Goal: Task Accomplishment & Management: Complete application form

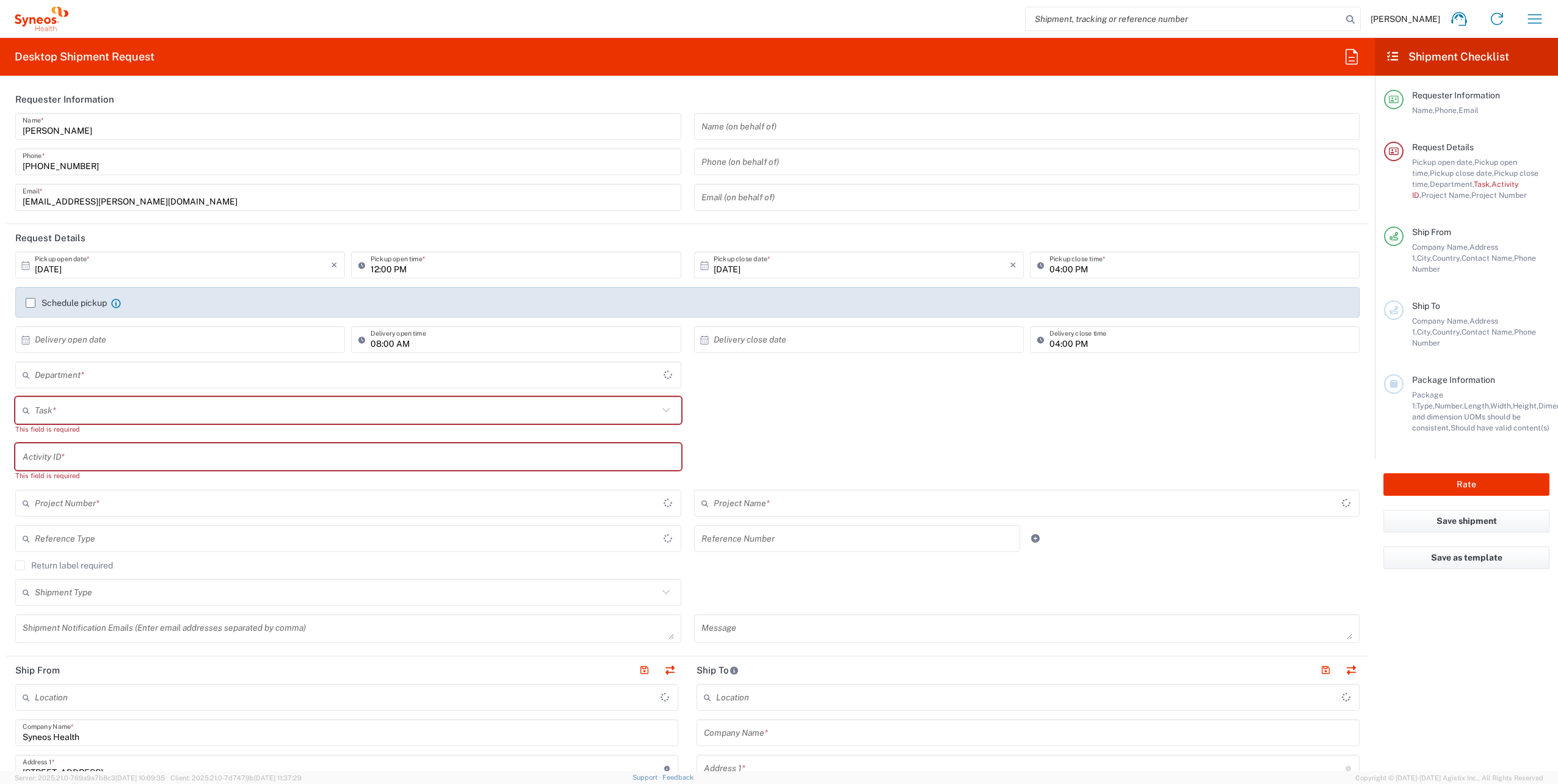
type input "Województwo Małopolskie"
type input "Poland"
type input "4510"
type input "Syneos Health Poland sp. z.o.o"
click at [1543, 14] on icon "button" at bounding box center [1535, 19] width 20 height 20
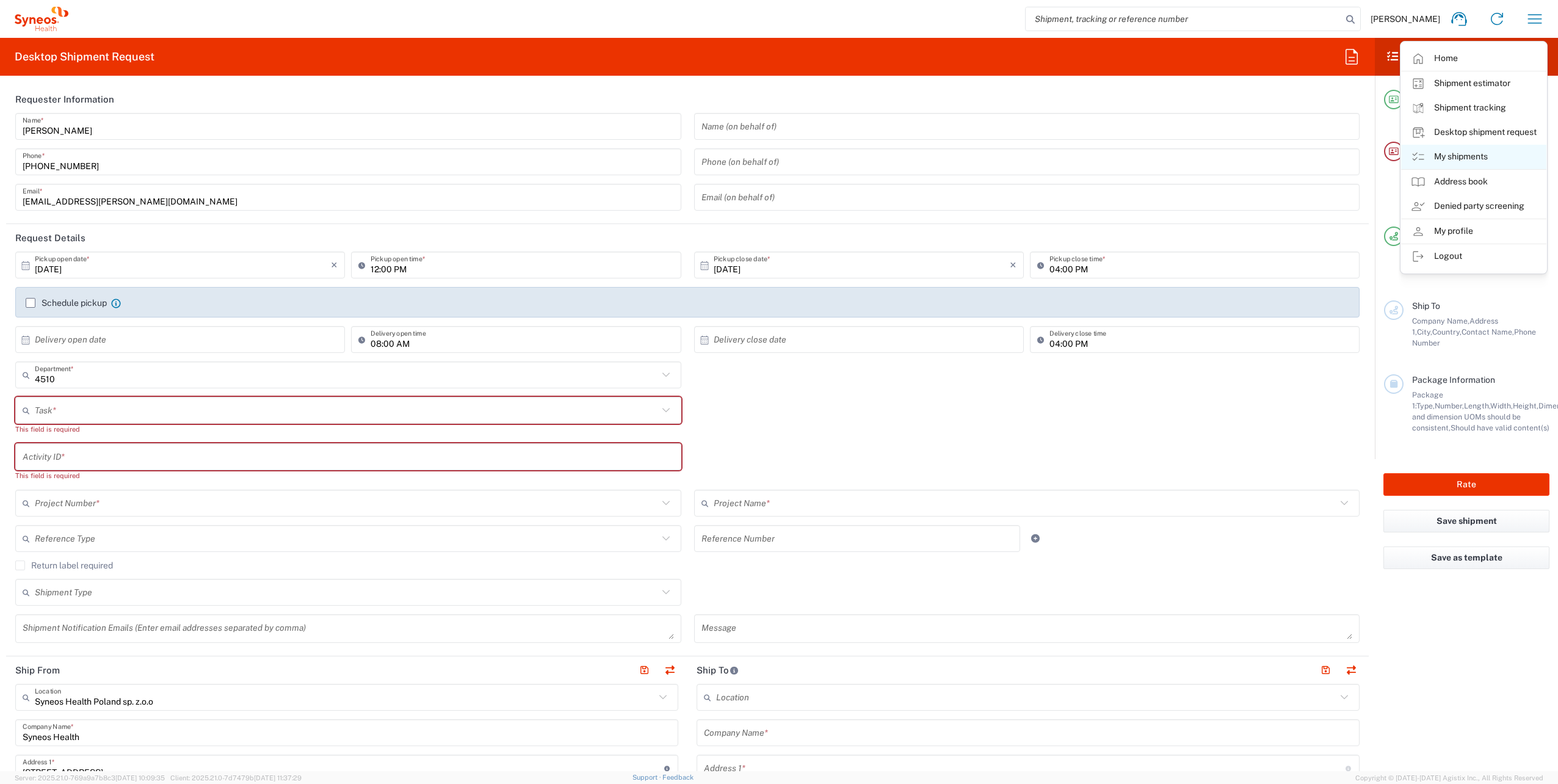
click at [1468, 156] on link "My shipments" at bounding box center [1474, 157] width 145 height 24
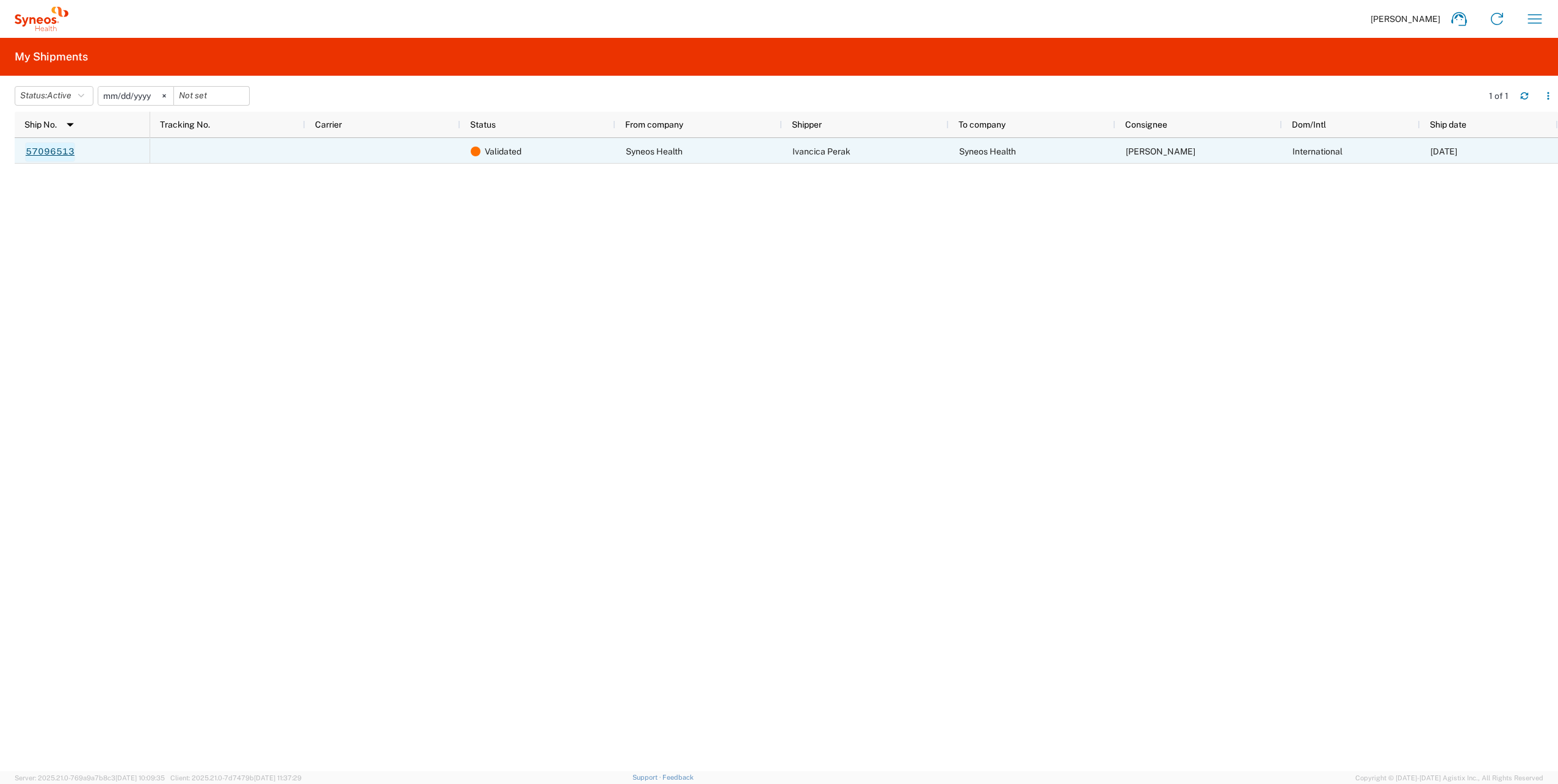
click at [29, 151] on link "57096513" at bounding box center [50, 152] width 50 height 20
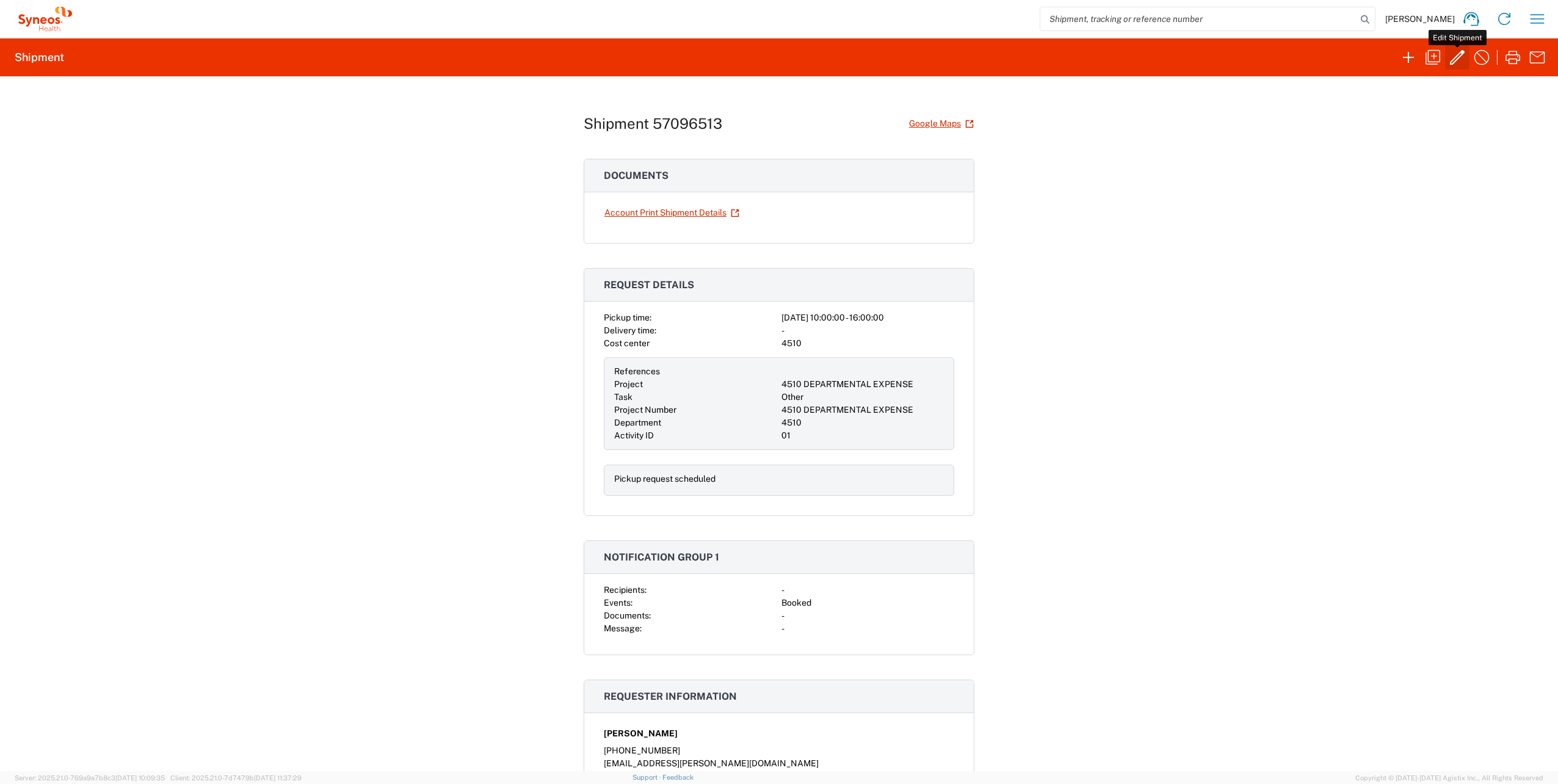
click at [1458, 58] on icon "button" at bounding box center [1458, 57] width 15 height 15
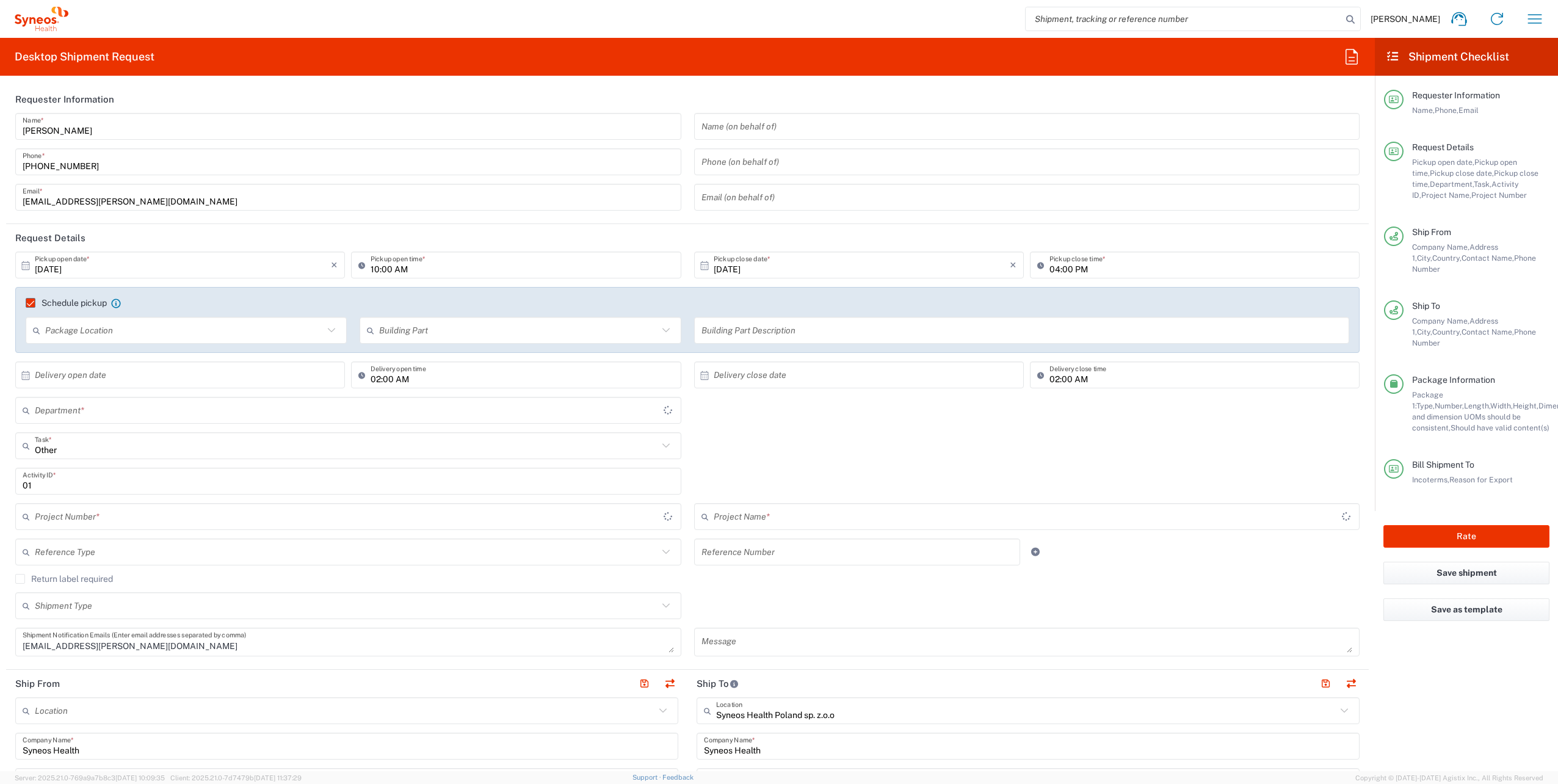
type input "Województwo Małopolskie"
type input "Your Packaging"
type input "4510 DEPARTMENTAL EXPENSE"
type input "4510"
type input "Grad Zagreb"
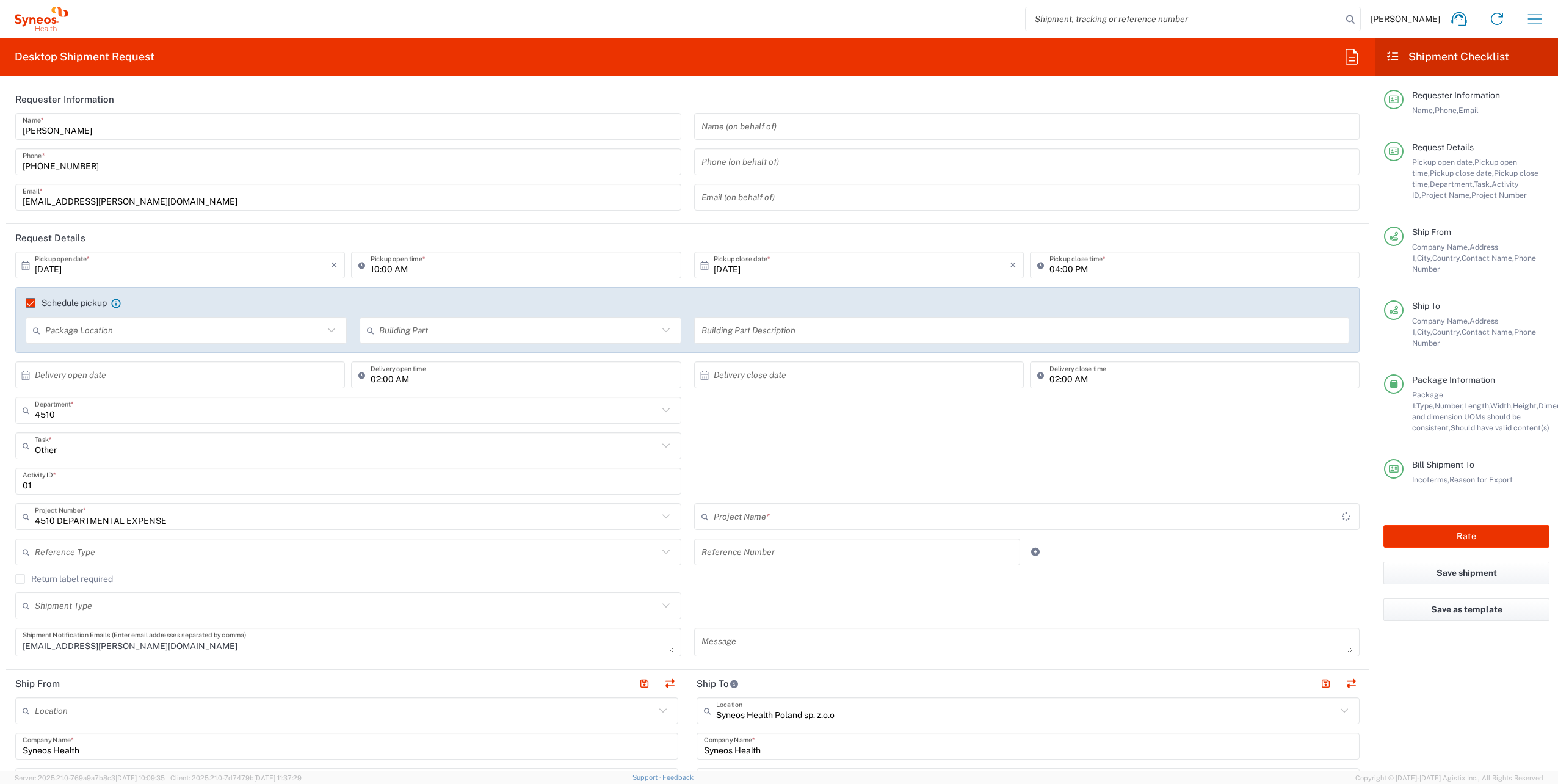
type input "4510 DEPARTMENTAL EXPENSE"
click at [50, 270] on input "10/15/2025" at bounding box center [183, 264] width 296 height 22
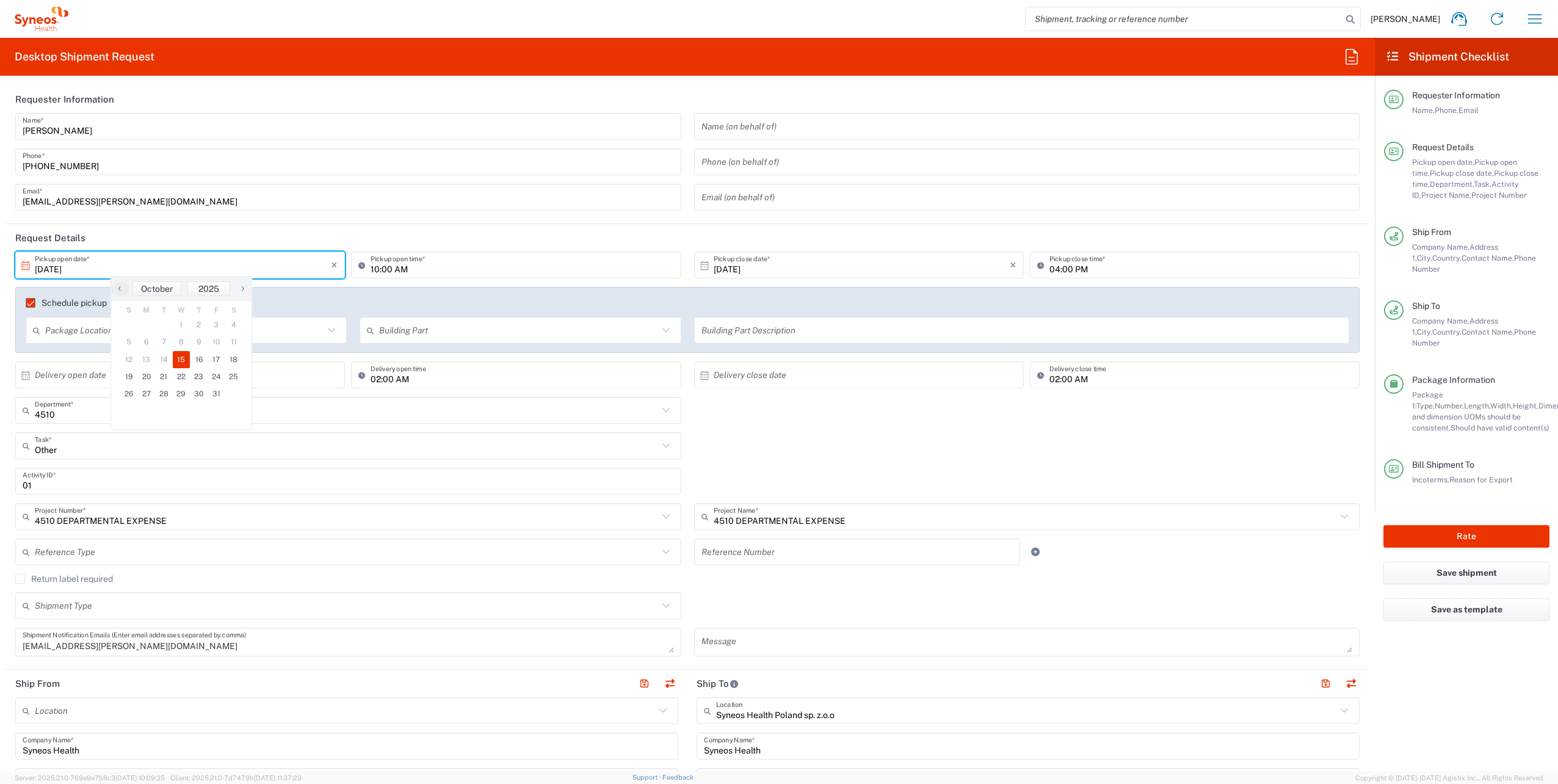
type input "10/16/2025"
click at [721, 269] on input "10/16/2025" at bounding box center [862, 264] width 296 height 22
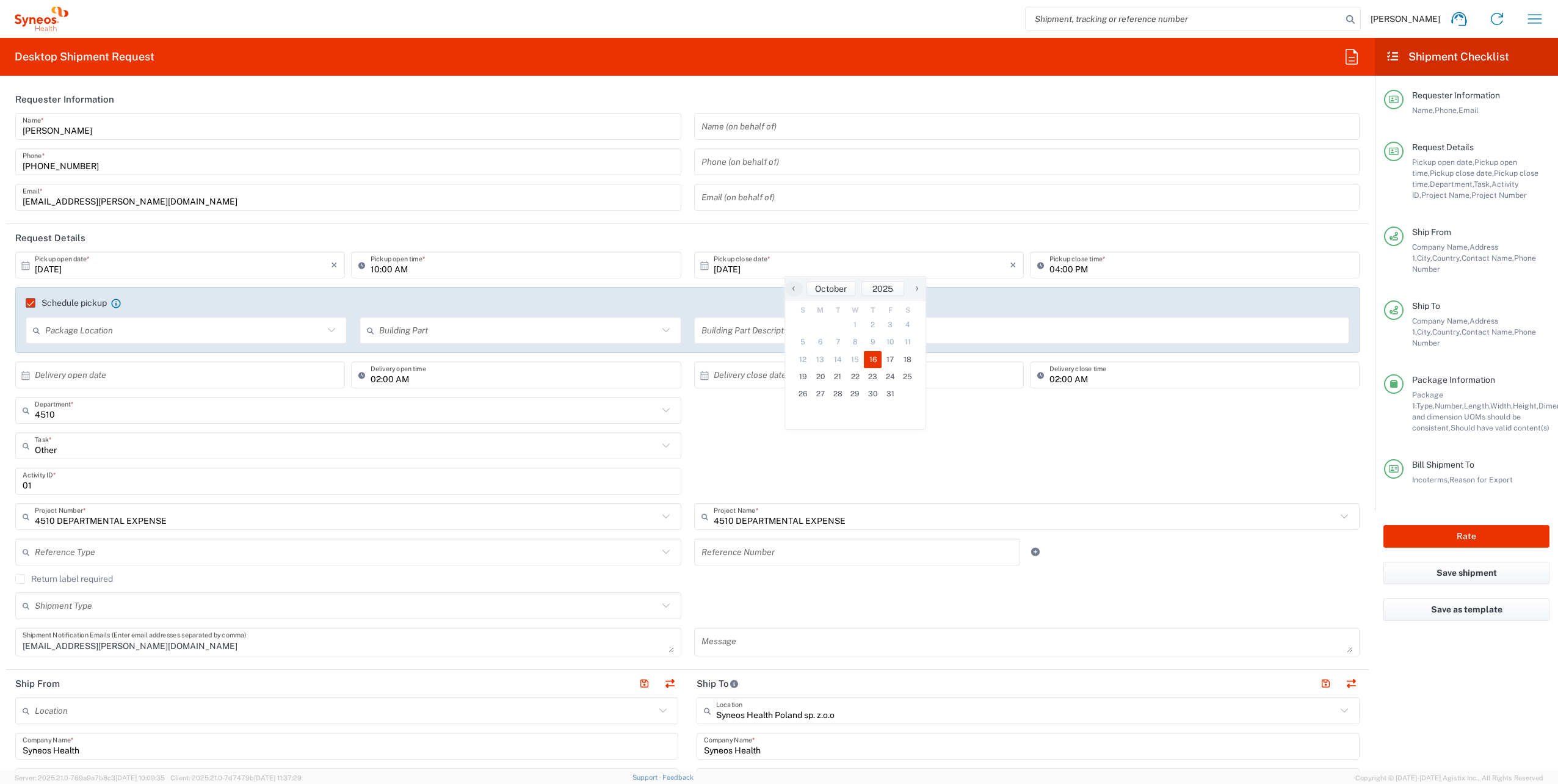
click at [734, 442] on div "Other Task * Other Break/Fix Inventory Transfer New Hire Refresh" at bounding box center [688, 450] width 1357 height 36
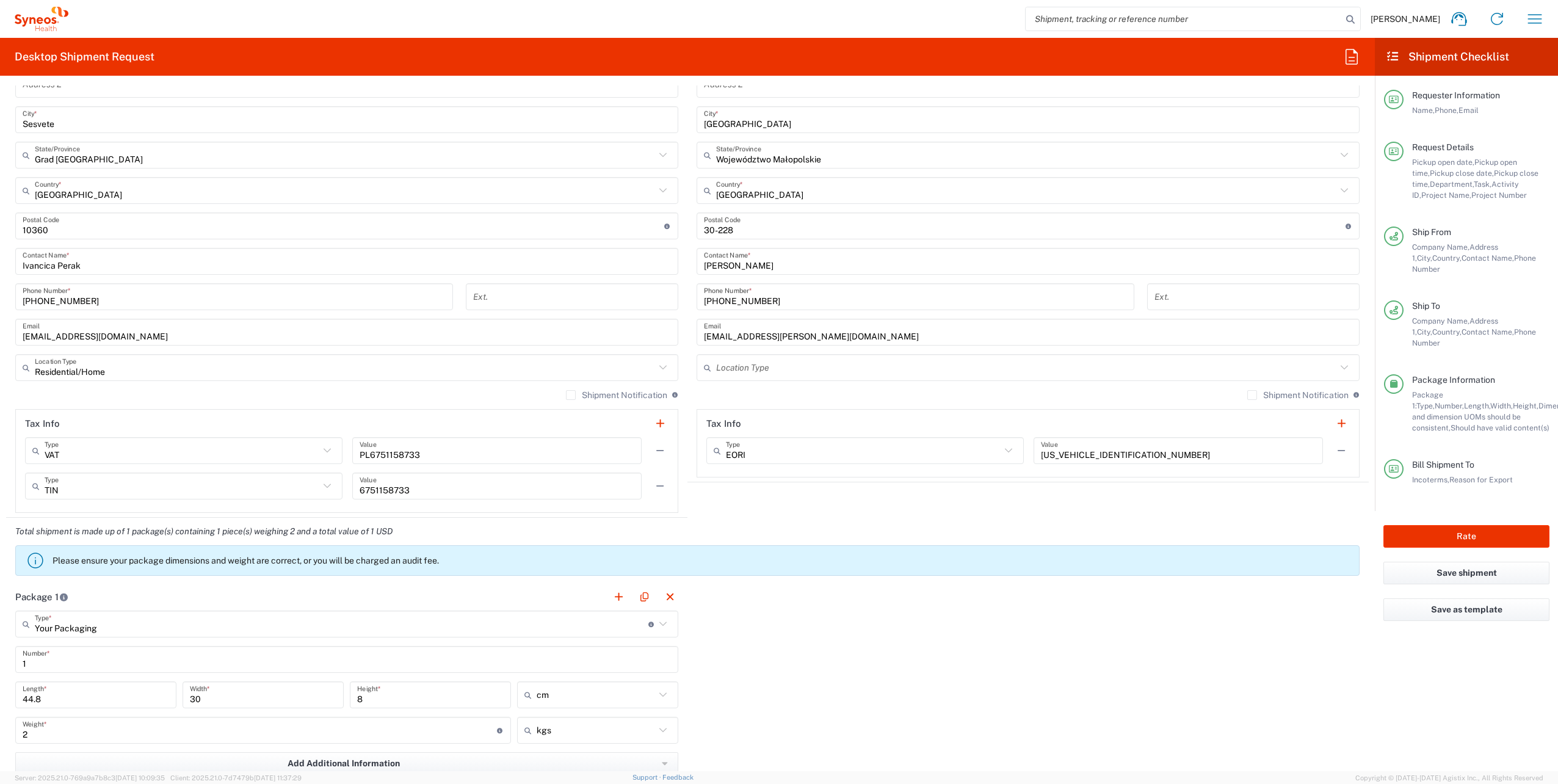
scroll to position [976, 0]
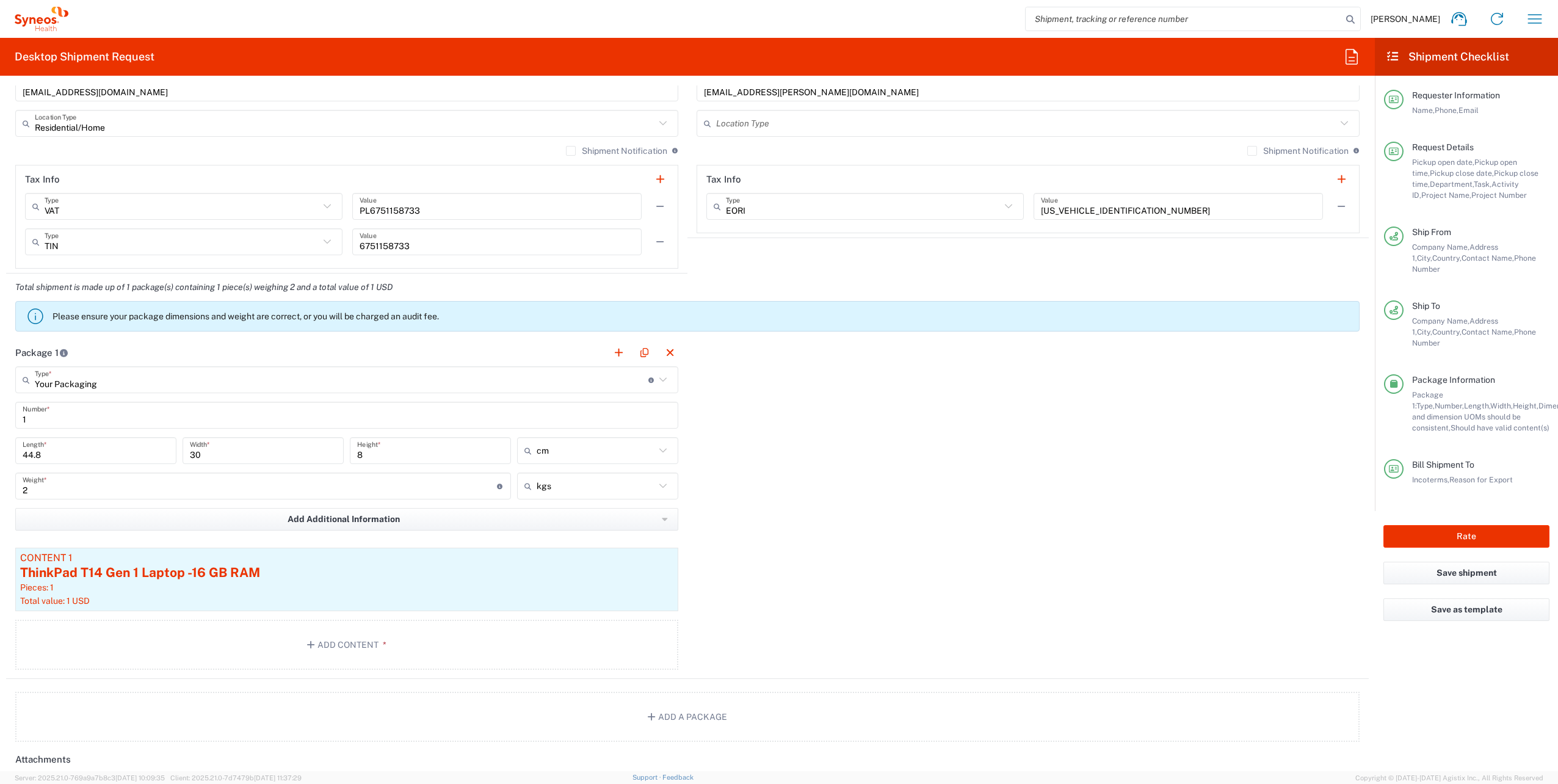
click at [72, 452] on input "44.8" at bounding box center [96, 450] width 146 height 22
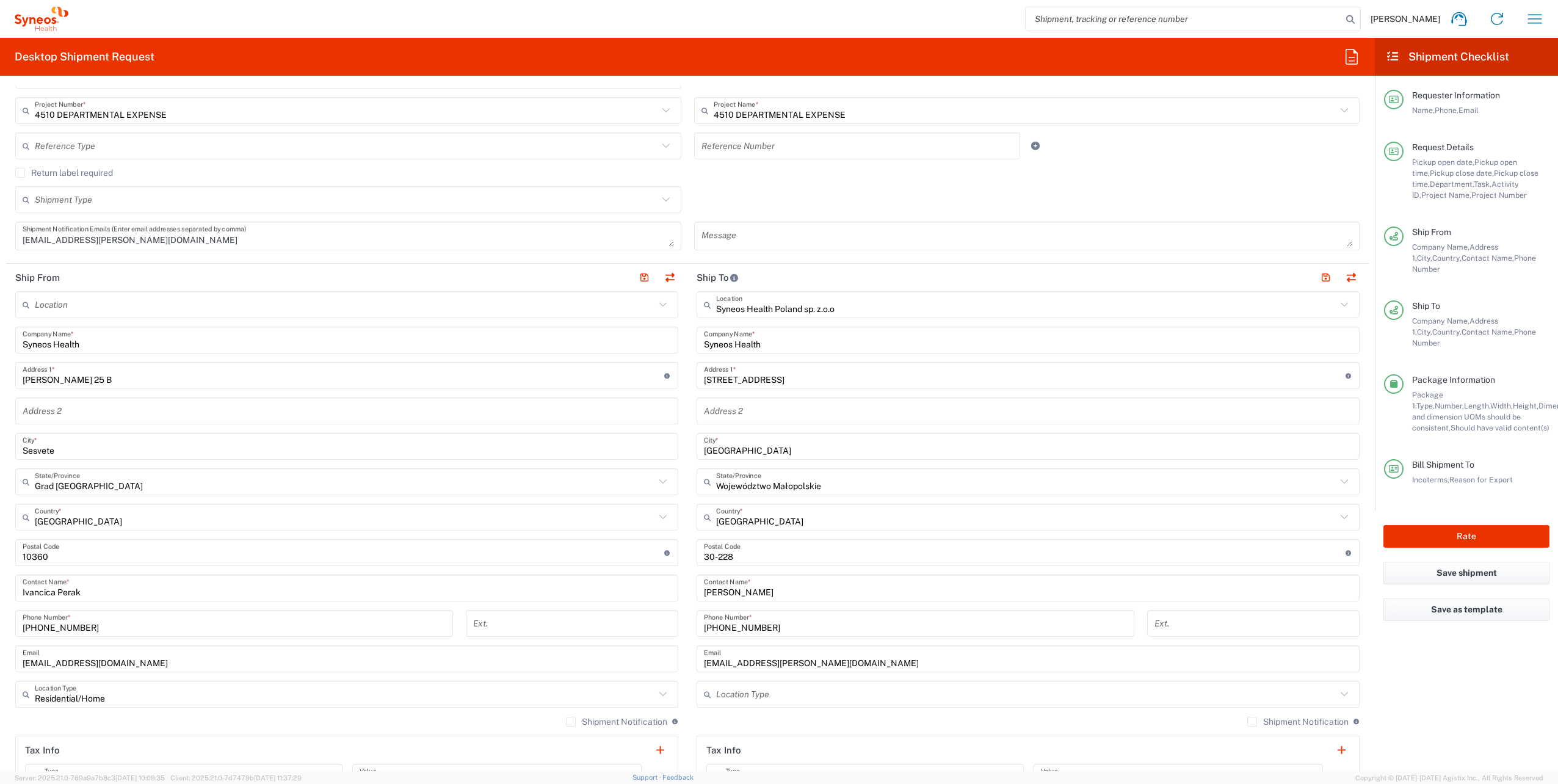
scroll to position [428, 0]
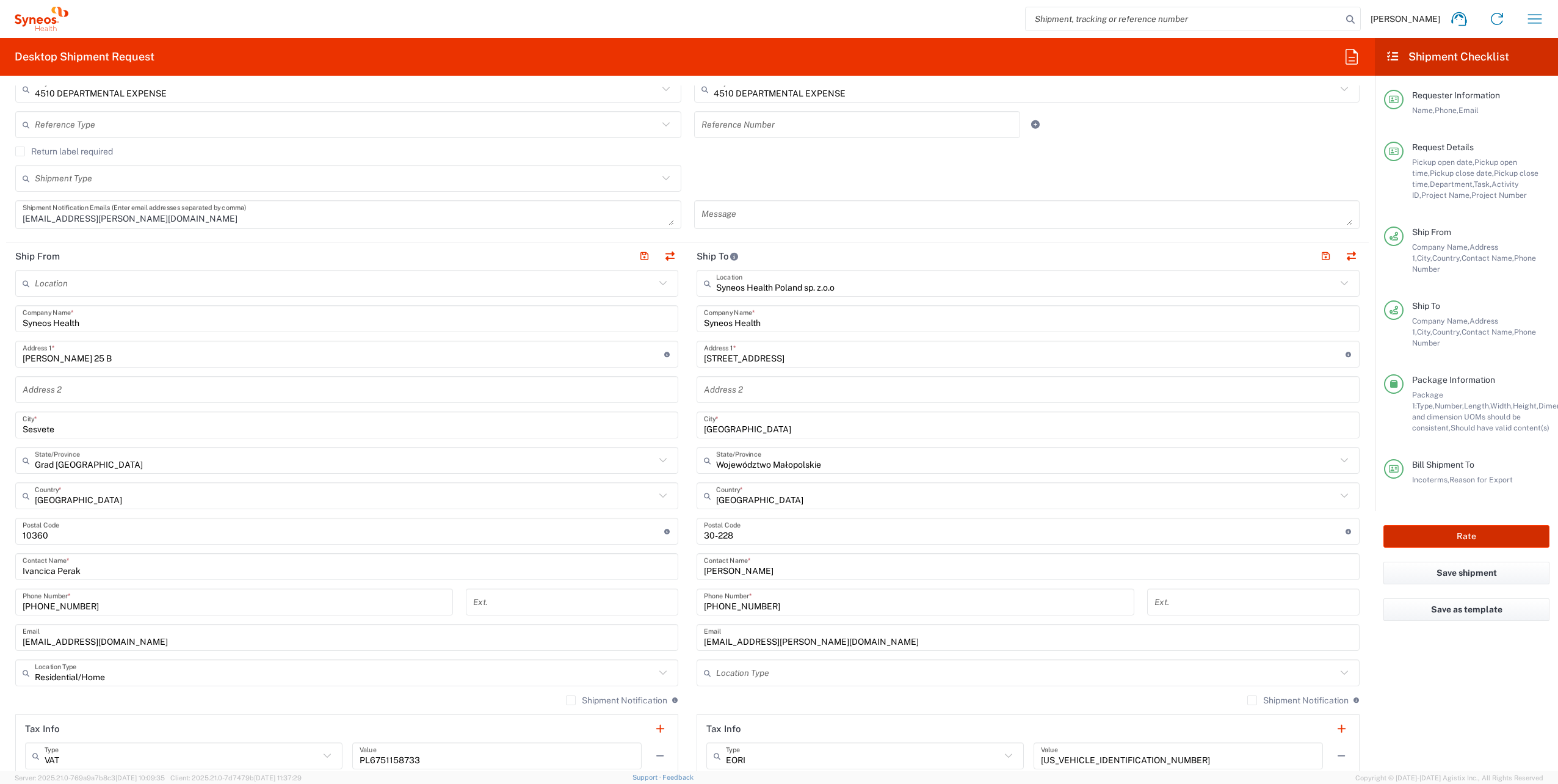
click at [1490, 525] on button "Rate" at bounding box center [1466, 536] width 166 height 23
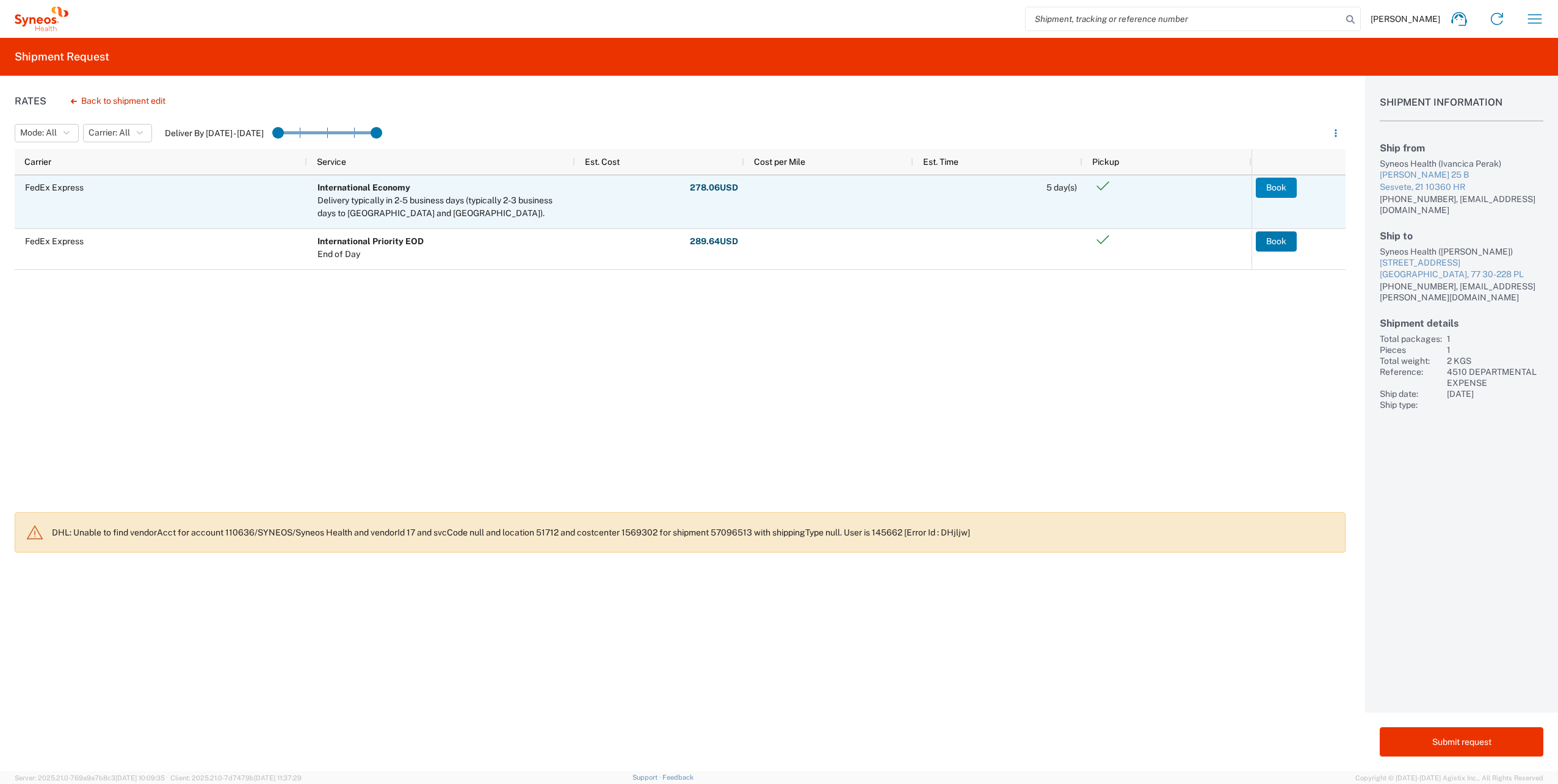
click at [1293, 186] on button "Book" at bounding box center [1277, 187] width 41 height 20
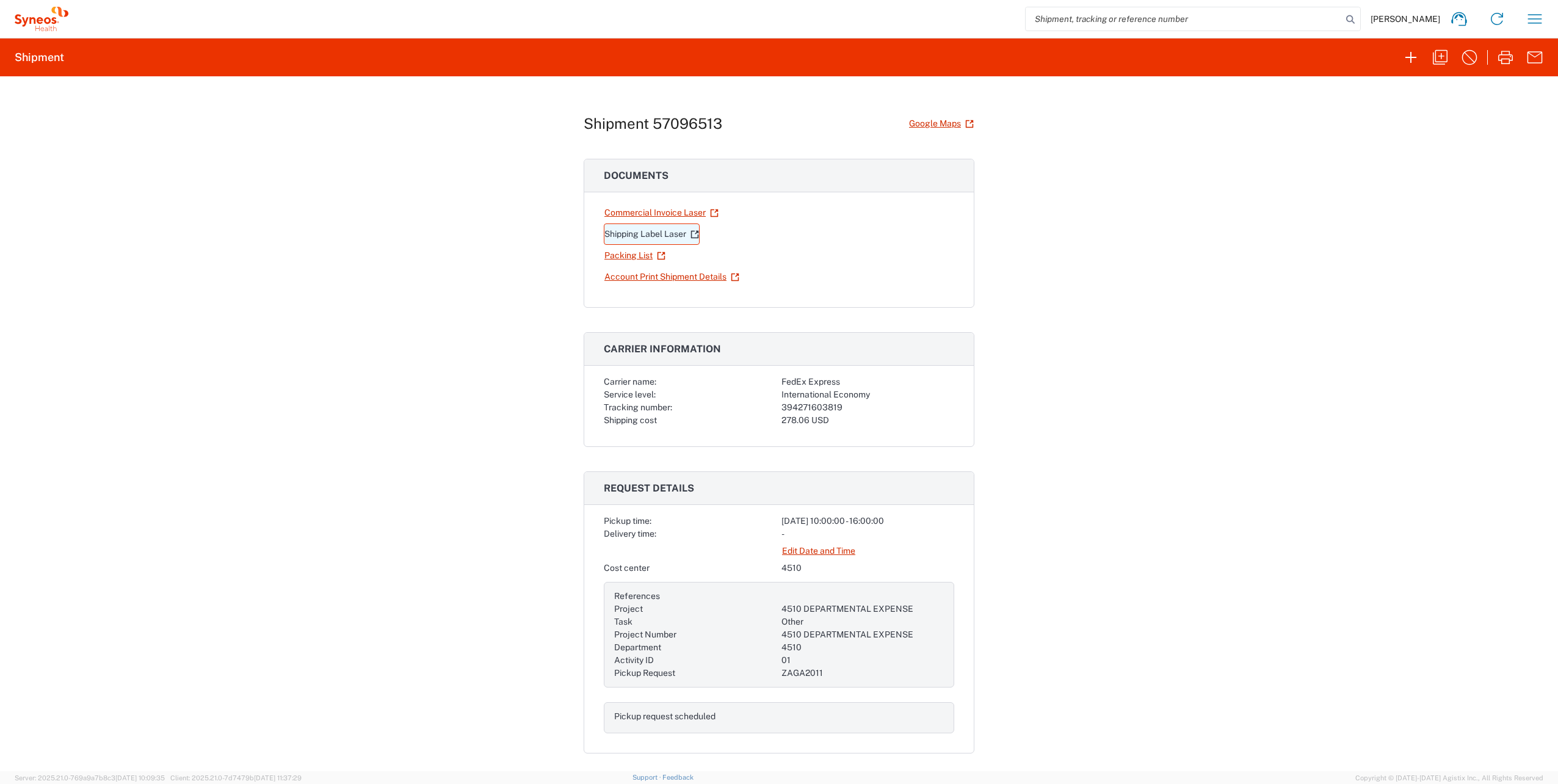
click at [655, 230] on link "Shipping Label Laser" at bounding box center [652, 234] width 96 height 22
